Goal: Check status: Check status

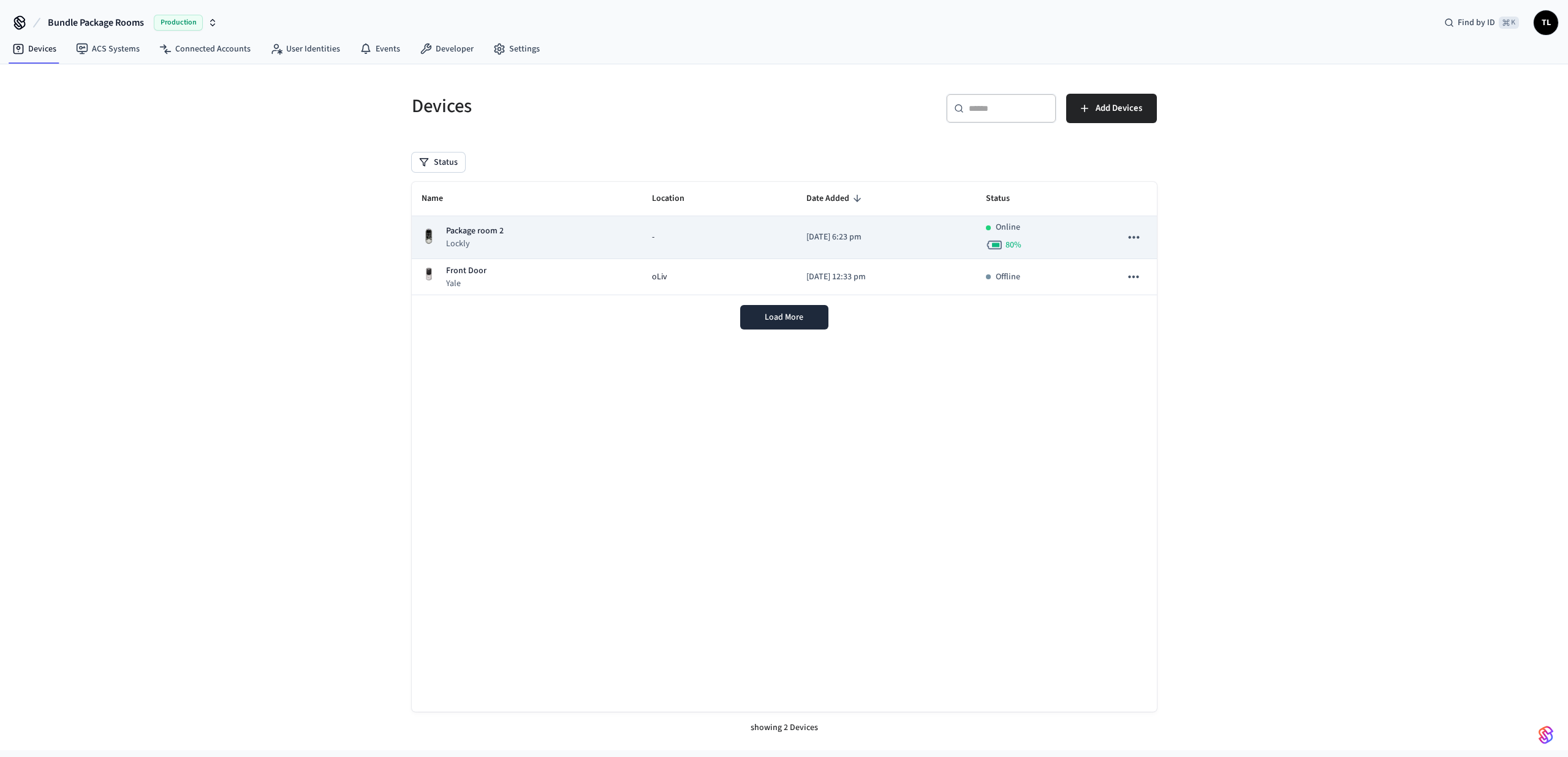
click at [587, 231] on div "Package room 2 Lockly" at bounding box center [527, 238] width 212 height 25
